Goal: Task Accomplishment & Management: Manage account settings

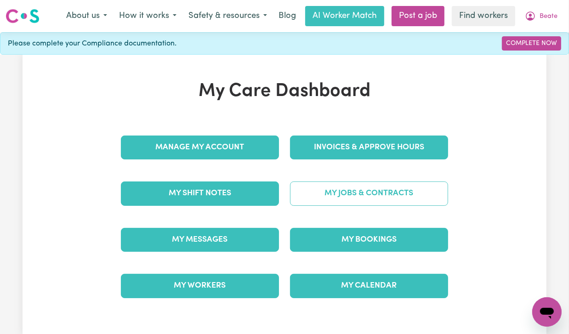
click at [386, 183] on link "My Jobs & Contracts" at bounding box center [369, 193] width 158 height 24
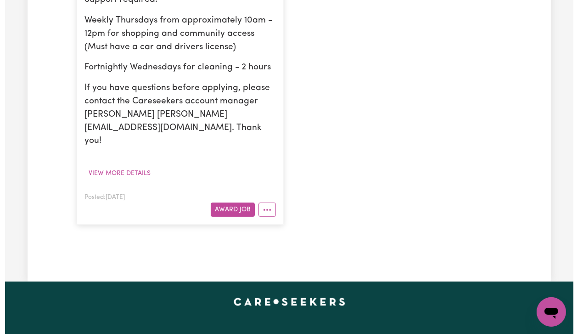
scroll to position [368, 0]
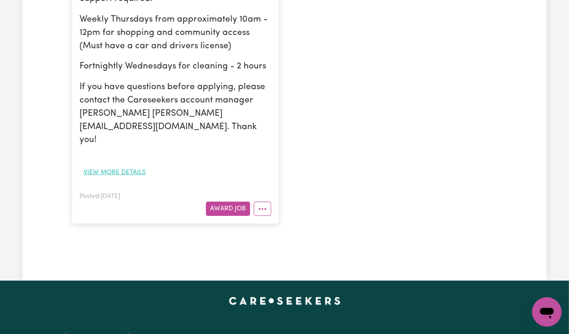
click at [136, 165] on button "View more details" at bounding box center [114, 172] width 70 height 14
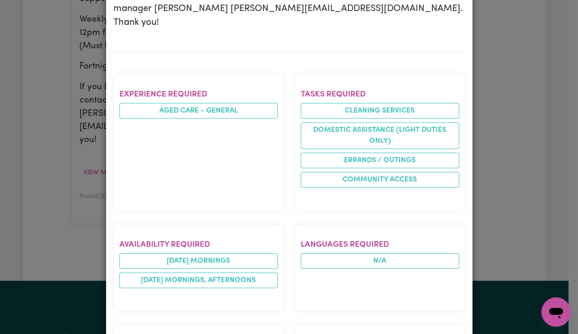
scroll to position [306, 0]
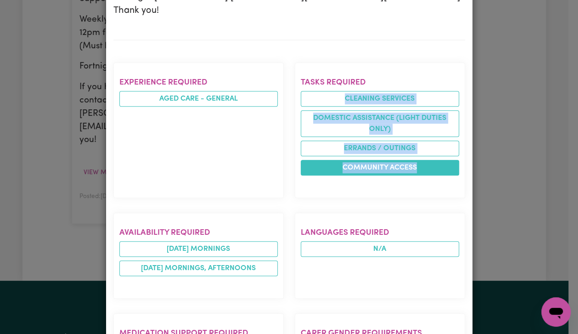
drag, startPoint x: 329, startPoint y: 67, endPoint x: 419, endPoint y: 136, distance: 112.4
click at [419, 136] on ul "Cleaning services Domestic assistance (light duties only) Errands / Outings Com…" at bounding box center [380, 133] width 158 height 85
copy ul "Cleaning services Domestic assistance (light duties only) Errands / Outings Com…"
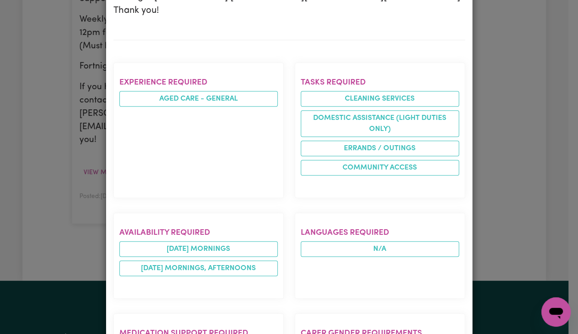
click at [41, 168] on div "Job Details Careworker needed in [GEOGRAPHIC_DATA] , [GEOGRAPHIC_DATA] Posted b…" at bounding box center [289, 167] width 578 height 334
click at [528, 198] on div "Job Details Careworker needed in [GEOGRAPHIC_DATA] , [GEOGRAPHIC_DATA] Posted b…" at bounding box center [289, 167] width 578 height 334
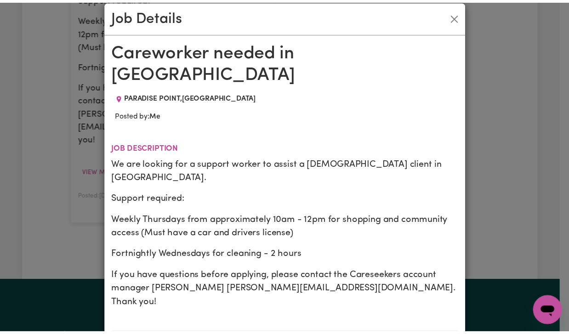
scroll to position [0, 0]
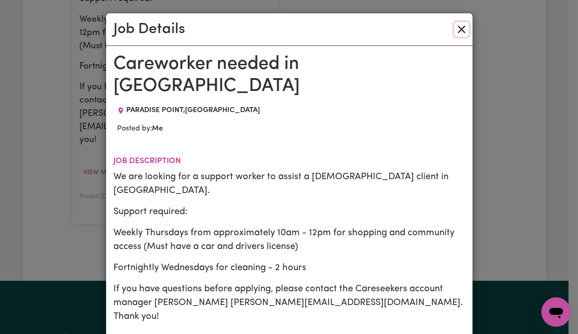
click at [454, 30] on button "Close" at bounding box center [461, 29] width 15 height 15
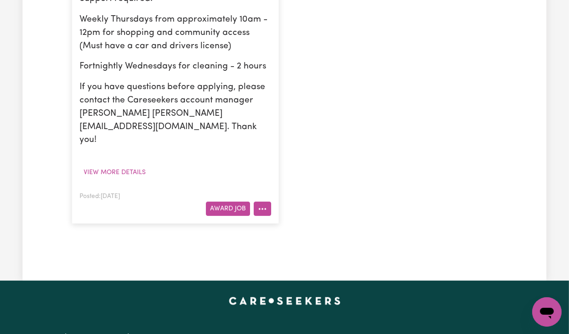
click at [261, 204] on icon "More options" at bounding box center [262, 208] width 9 height 9
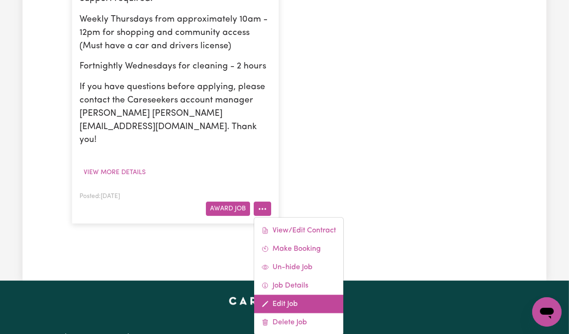
click at [300, 295] on link "Edit Job" at bounding box center [298, 304] width 89 height 18
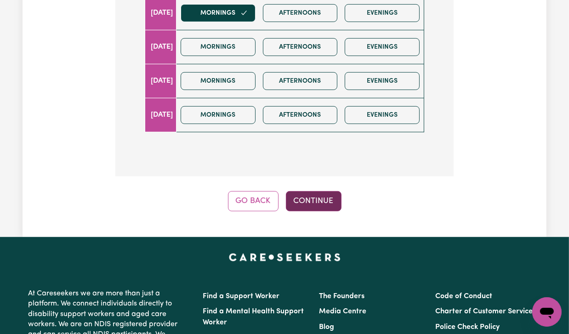
click at [325, 205] on button "Continue" at bounding box center [314, 201] width 56 height 20
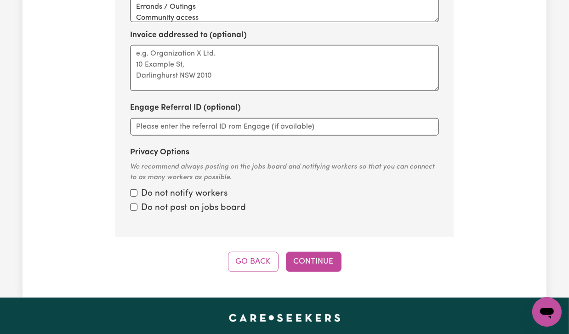
scroll to position [565, 0]
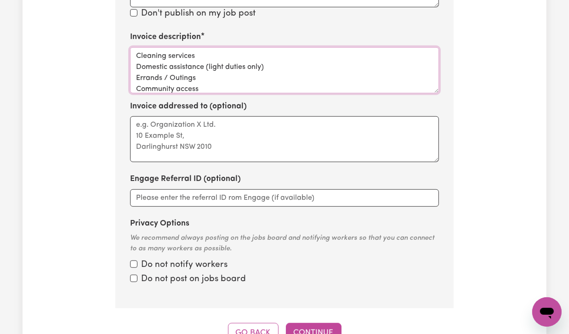
click at [223, 69] on textarea "Cleaning services Domestic assistance (light duties only) Errands / Outings Com…" at bounding box center [284, 70] width 309 height 46
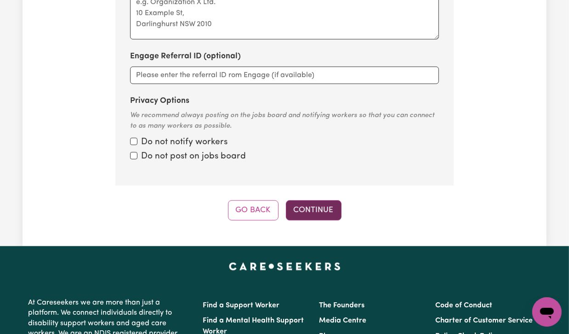
click at [320, 201] on button "Continue" at bounding box center [314, 210] width 56 height 20
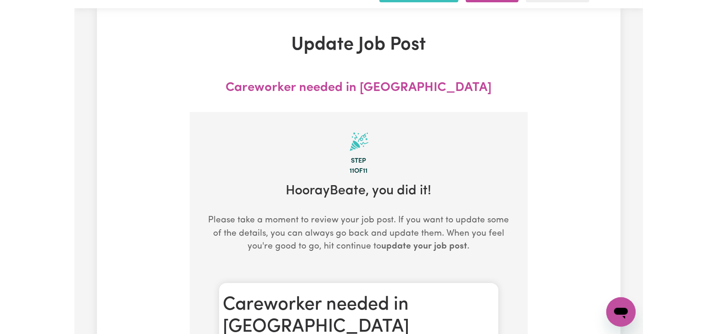
scroll to position [0, 0]
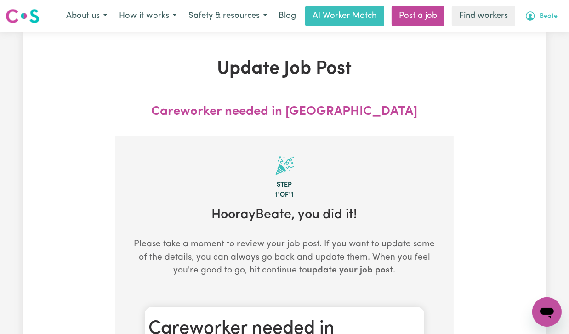
click at [540, 12] on span "Beate" at bounding box center [548, 16] width 18 height 10
click at [540, 52] on link "Logout" at bounding box center [526, 52] width 73 height 17
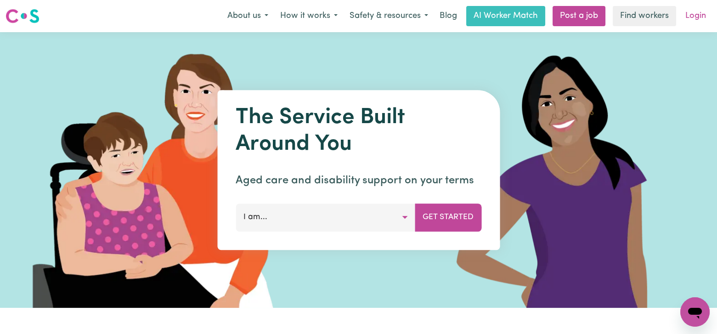
click at [568, 18] on link "Login" at bounding box center [696, 16] width 32 height 20
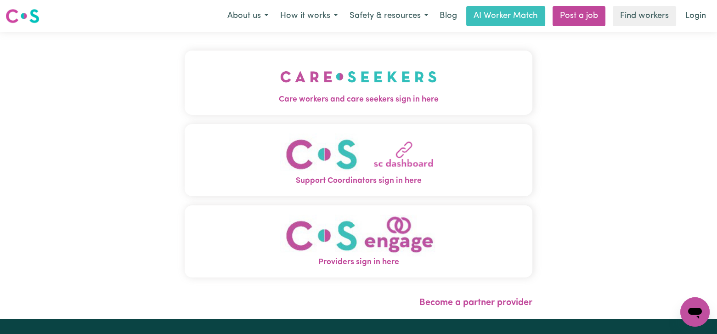
drag, startPoint x: 699, startPoint y: 18, endPoint x: 197, endPoint y: 64, distance: 504.3
click at [197, 64] on button "Care workers and care seekers sign in here" at bounding box center [359, 83] width 348 height 64
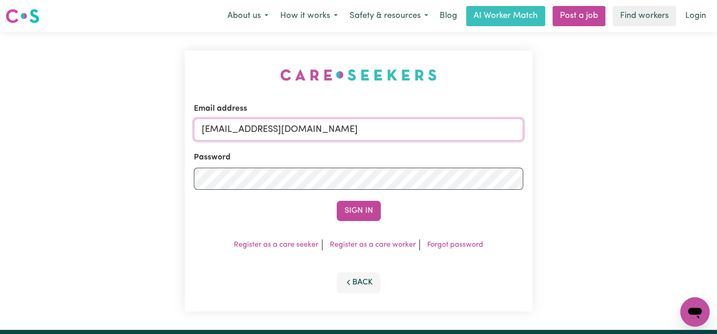
drag, startPoint x: 247, startPoint y: 124, endPoint x: 712, endPoint y: 123, distance: 464.9
click at [568, 123] on div "Email address [EMAIL_ADDRESS][DOMAIN_NAME] Password Sign In Register as a care …" at bounding box center [358, 181] width 717 height 298
paste input "[EMAIL_ADDRESS][DOMAIN_NAME]"
type input "superuser~[EMAIL_ADDRESS][DOMAIN_NAME]"
click at [337, 201] on button "Sign In" at bounding box center [359, 211] width 44 height 20
